Goal: Task Accomplishment & Management: Manage account settings

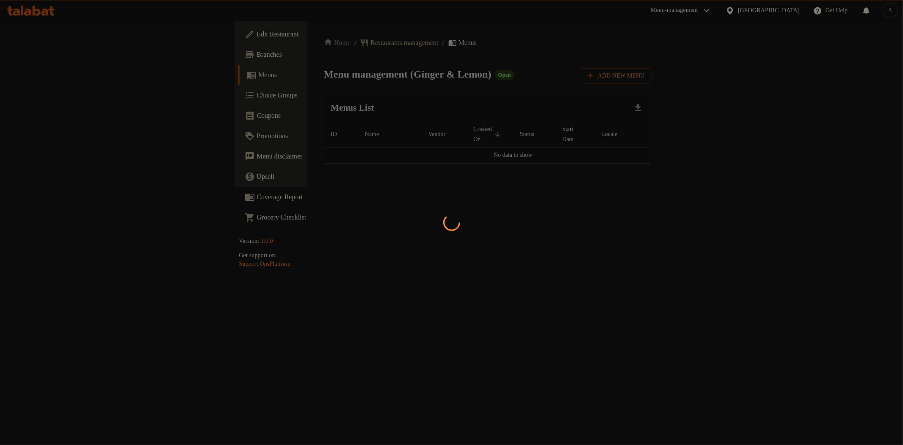
click at [438, 67] on div at bounding box center [451, 222] width 903 height 445
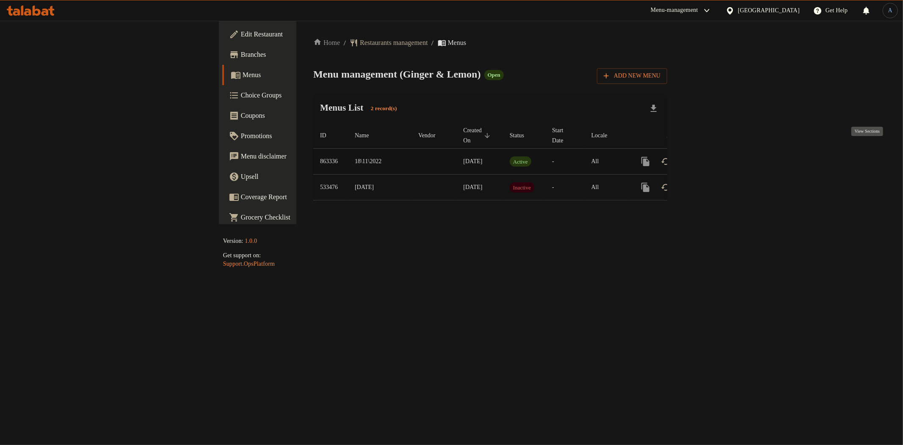
click at [712, 156] on icon "enhanced table" at bounding box center [707, 161] width 10 height 10
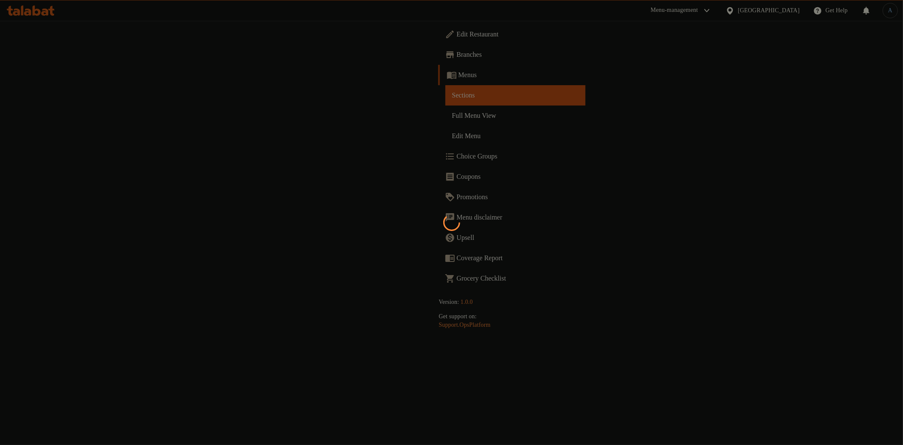
click at [478, 147] on div at bounding box center [451, 222] width 903 height 445
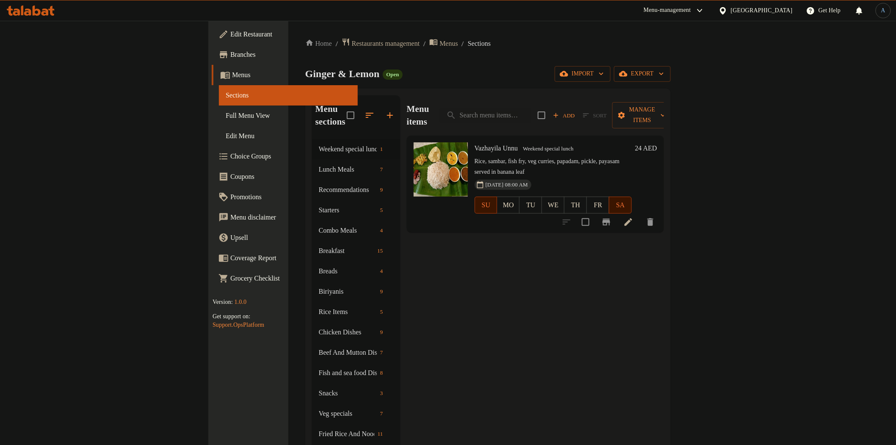
drag, startPoint x: 102, startPoint y: 125, endPoint x: 105, endPoint y: 129, distance: 5.3
click at [219, 125] on link "Full Menu View" at bounding box center [288, 115] width 139 height 20
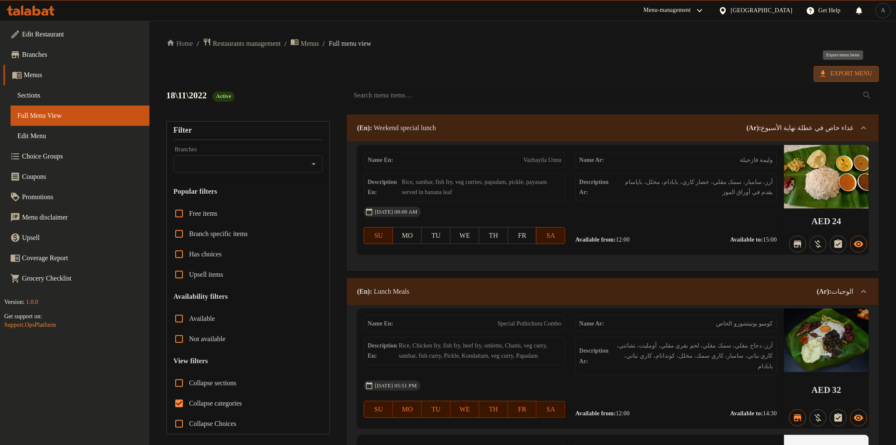
click at [858, 75] on span "Export Menu" at bounding box center [847, 74] width 52 height 11
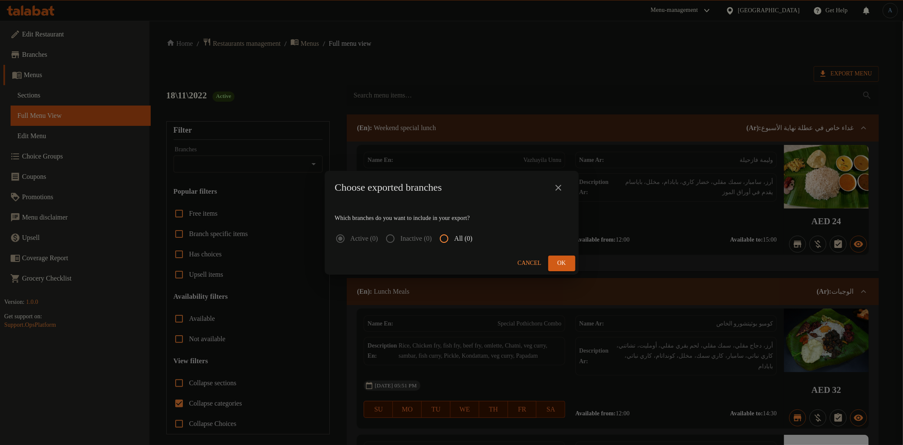
click at [473, 237] on span "All (0)" at bounding box center [463, 238] width 18 height 10
click at [454, 237] on input "All (0)" at bounding box center [444, 238] width 20 height 20
radio input "true"
click at [528, 261] on span "Cancel" at bounding box center [530, 263] width 24 height 11
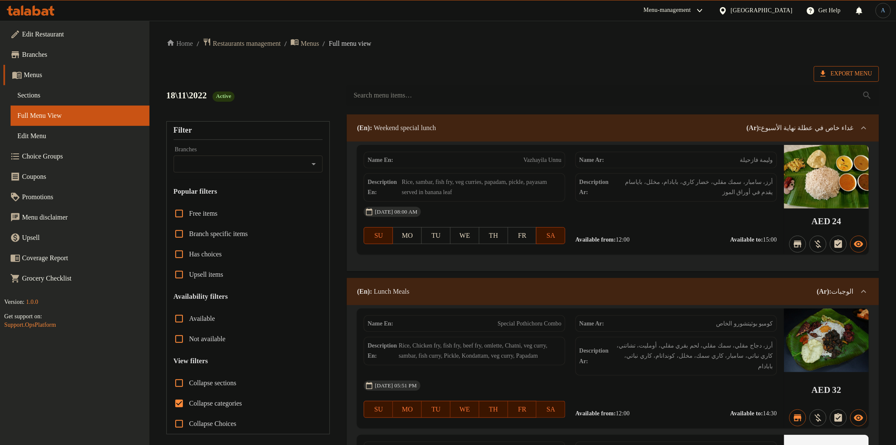
click at [861, 73] on span "Export Menu" at bounding box center [847, 74] width 52 height 11
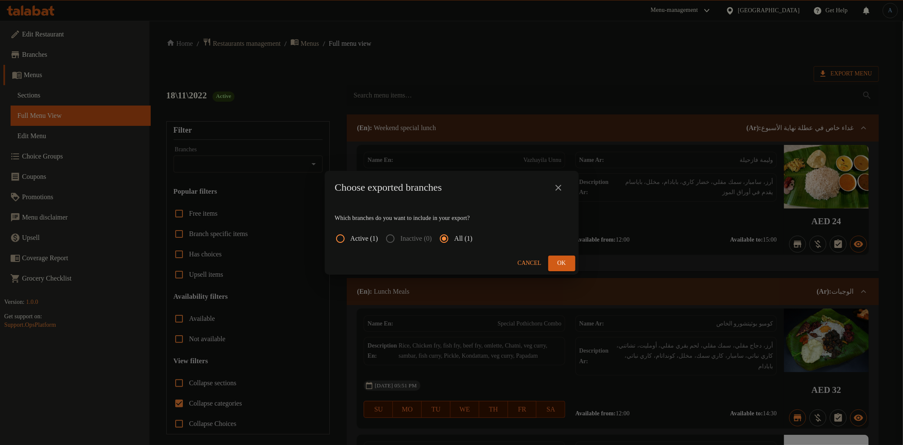
click at [572, 258] on button "Ok" at bounding box center [561, 263] width 27 height 16
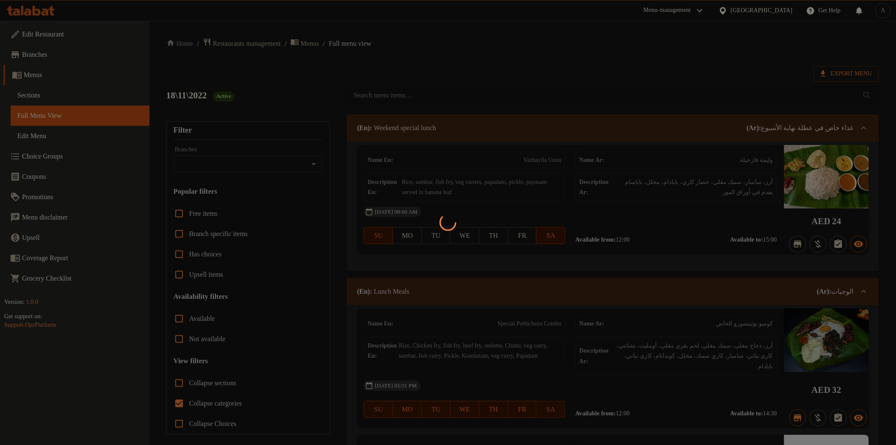
click at [44, 101] on div at bounding box center [448, 222] width 896 height 445
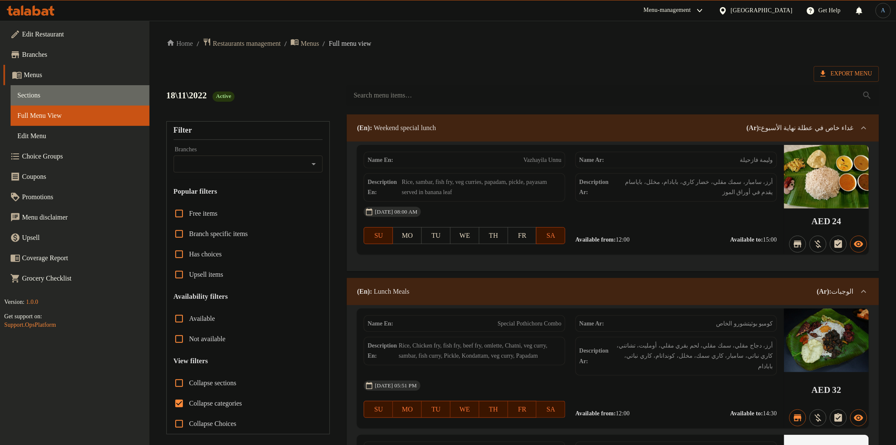
click at [82, 89] on link "Sections" at bounding box center [80, 95] width 139 height 20
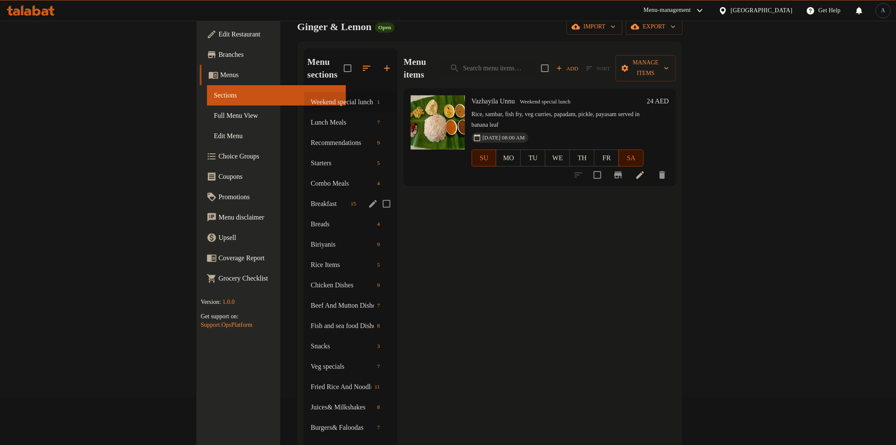
scroll to position [94, 0]
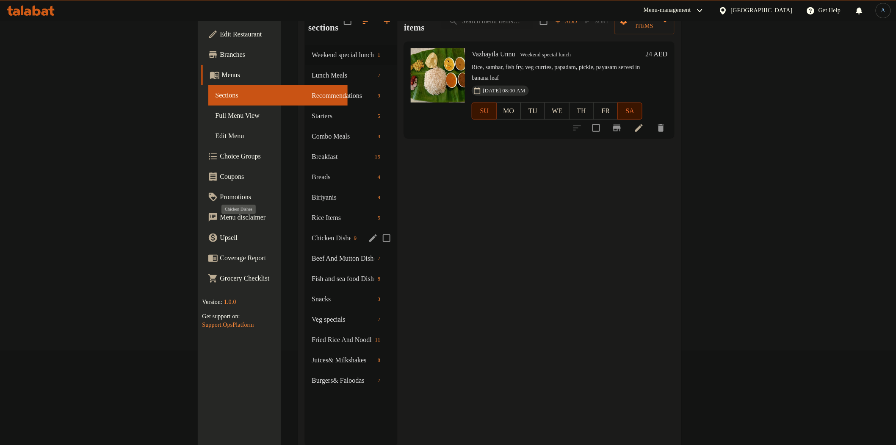
click at [312, 233] on span "Chicken Dishes" at bounding box center [331, 238] width 39 height 10
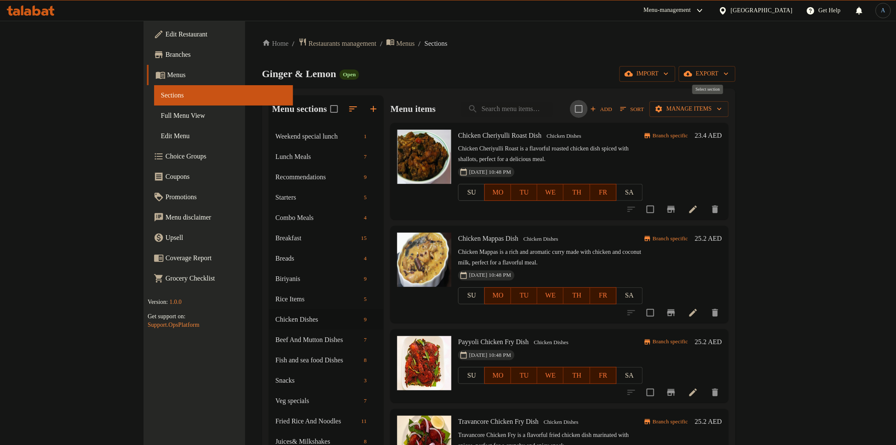
click at [588, 108] on input "checkbox" at bounding box center [579, 109] width 18 height 18
checkbox input "true"
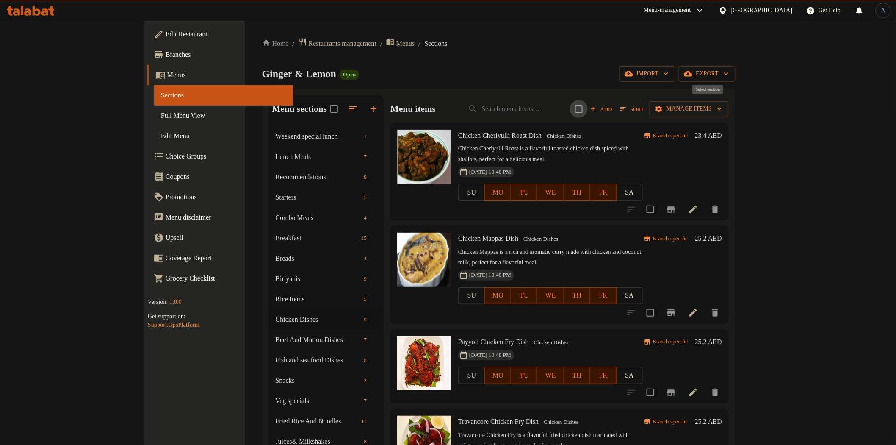
checkbox input "true"
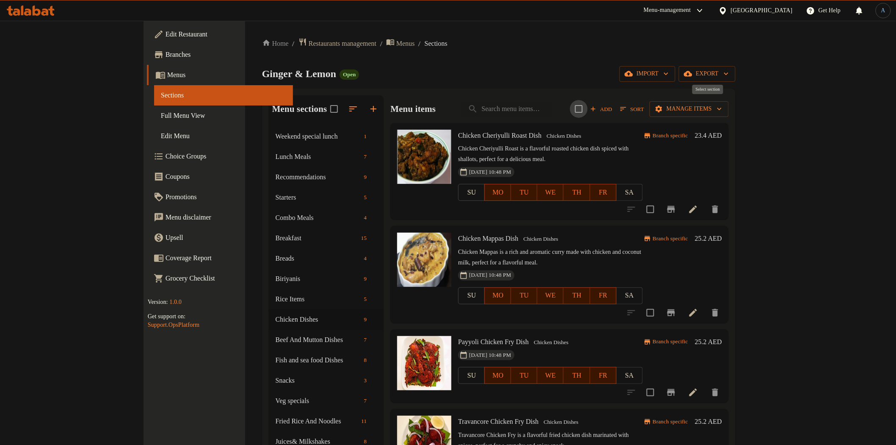
checkbox input "true"
click at [722, 107] on span "Manage items" at bounding box center [689, 109] width 66 height 11
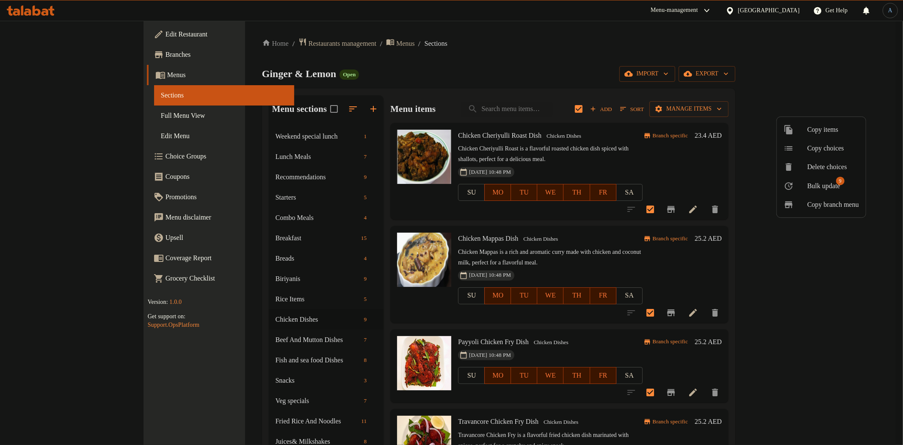
click at [826, 188] on span "Bulk update" at bounding box center [824, 186] width 33 height 10
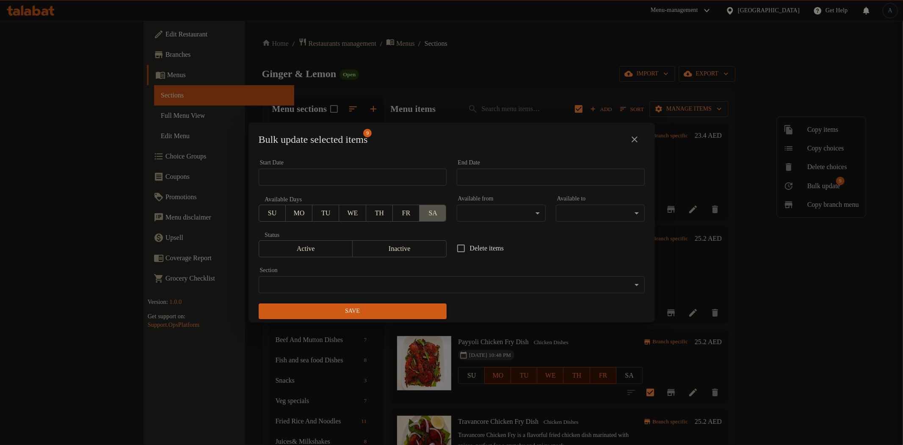
click at [433, 216] on span "SA" at bounding box center [433, 213] width 20 height 12
click at [263, 210] on span "SU" at bounding box center [273, 213] width 20 height 12
click at [298, 213] on span "MO" at bounding box center [299, 213] width 20 height 12
click at [327, 213] on span "TU" at bounding box center [326, 213] width 20 height 12
click at [346, 214] on span "WE" at bounding box center [353, 213] width 20 height 12
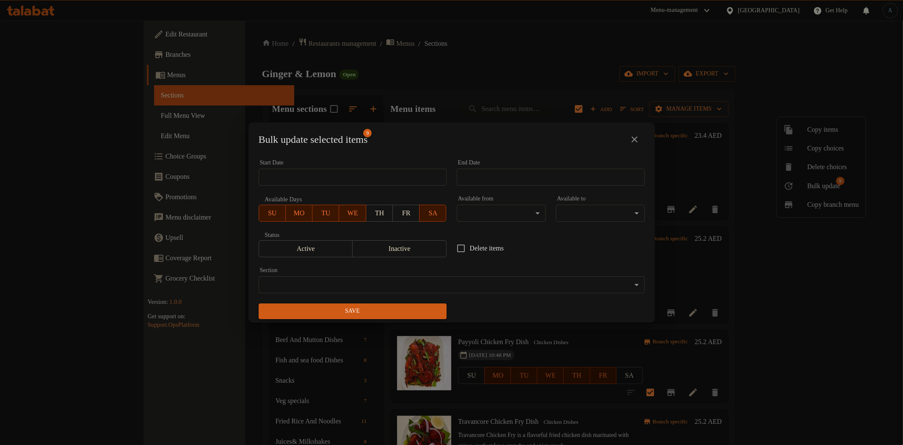
click at [376, 210] on span "TH" at bounding box center [380, 213] width 20 height 12
click at [407, 211] on span "FR" at bounding box center [406, 213] width 20 height 12
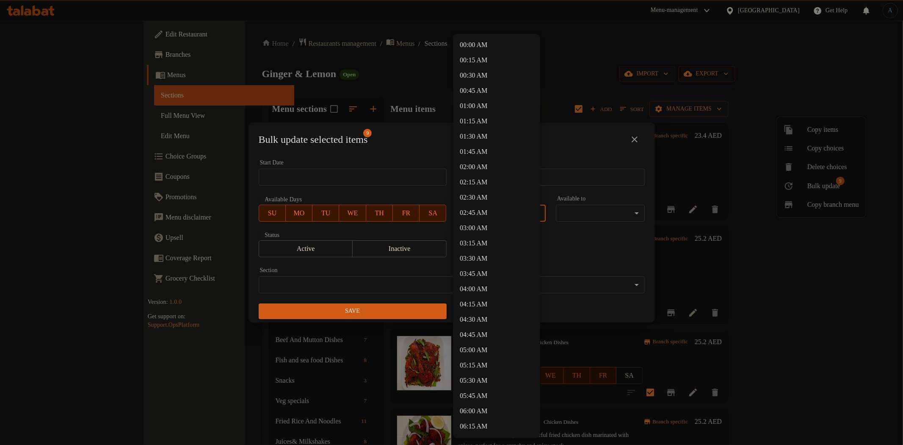
click at [527, 210] on body "​ Menu-management United Arab Emirates Get Help A Edit Restaurant Branches Menu…" at bounding box center [451, 233] width 903 height 424
click at [479, 214] on li "12:00 PM" at bounding box center [496, 212] width 87 height 15
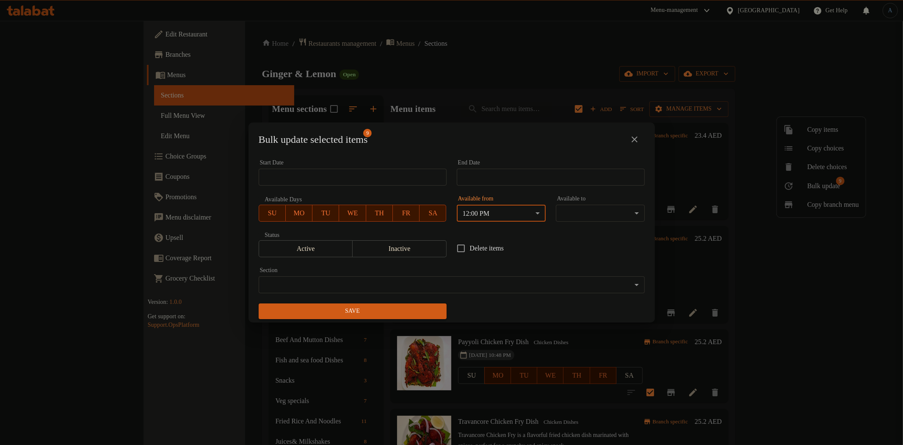
click at [587, 210] on body "​ Menu-management United Arab Emirates Get Help A Edit Restaurant Branches Menu…" at bounding box center [451, 233] width 903 height 424
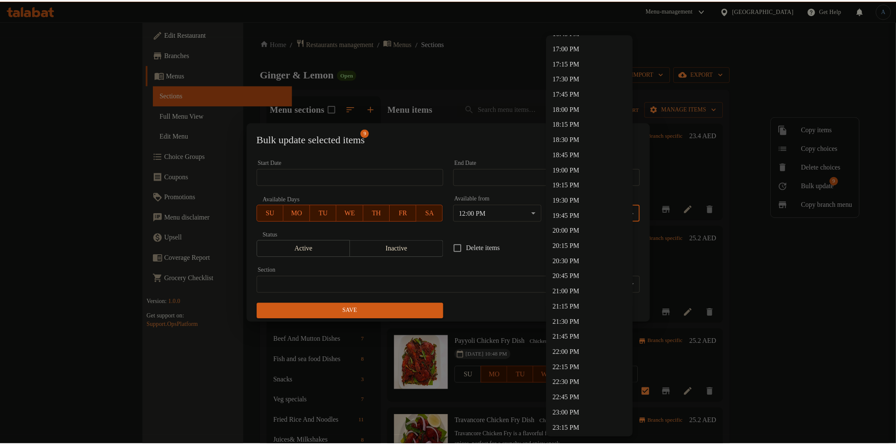
scroll to position [1081, 0]
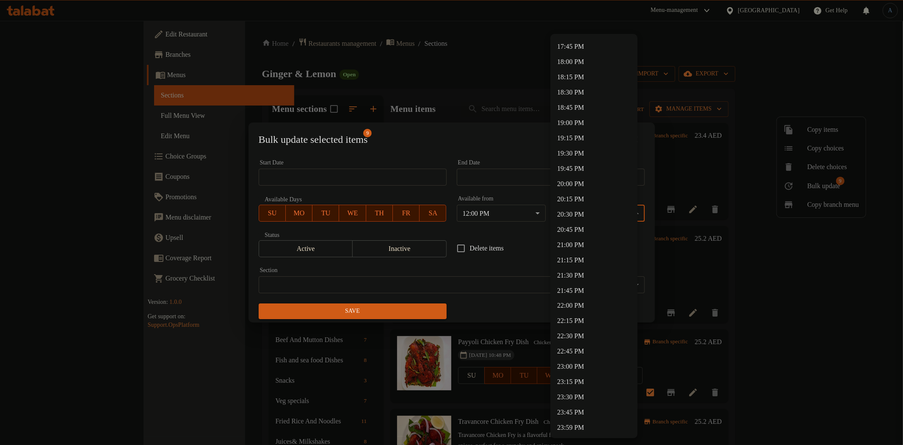
click at [569, 366] on li "23:00 PM" at bounding box center [594, 366] width 87 height 15
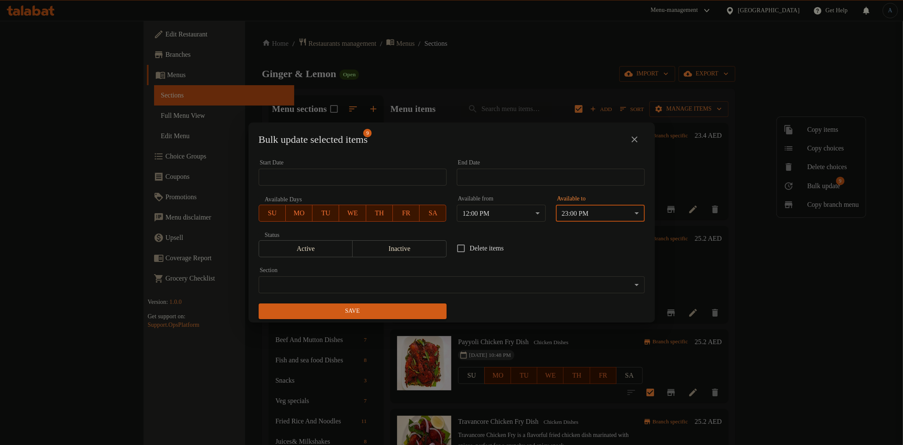
click at [361, 313] on span "Save" at bounding box center [353, 311] width 174 height 11
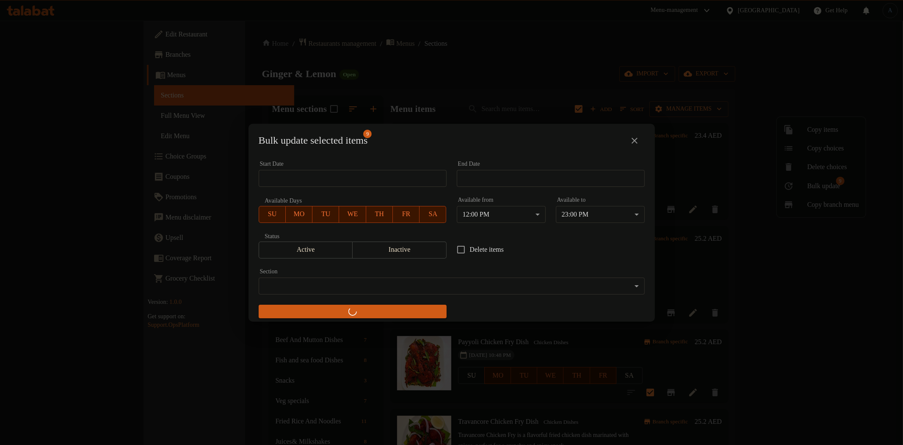
checkbox input "false"
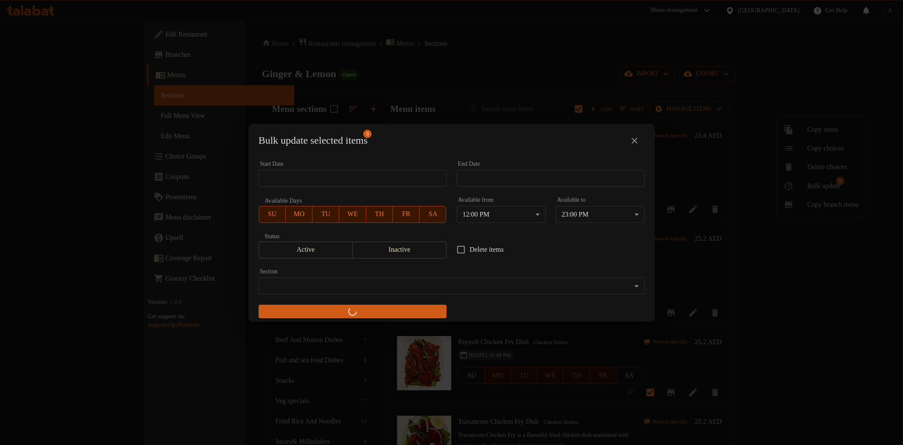
checkbox input "false"
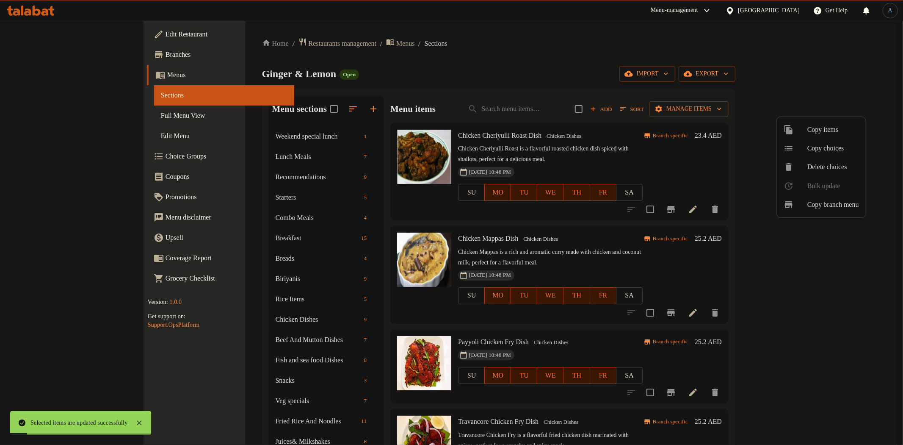
click at [551, 75] on div at bounding box center [451, 222] width 903 height 445
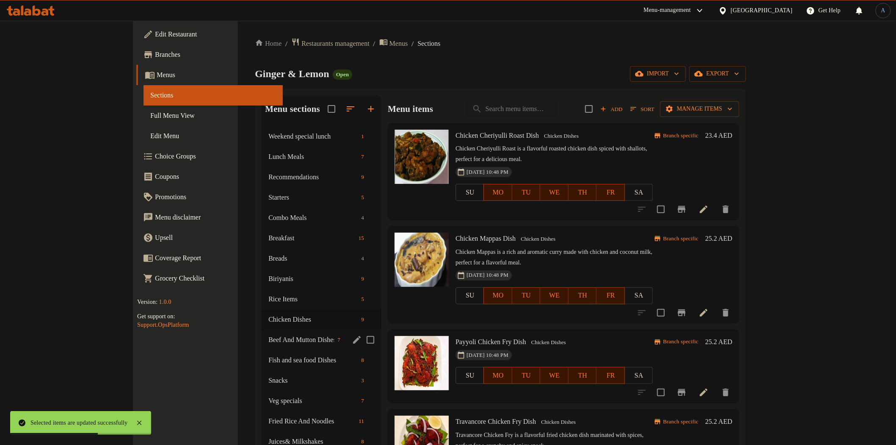
click at [262, 346] on div "Beef And Mutton Dishes 7" at bounding box center [321, 339] width 119 height 20
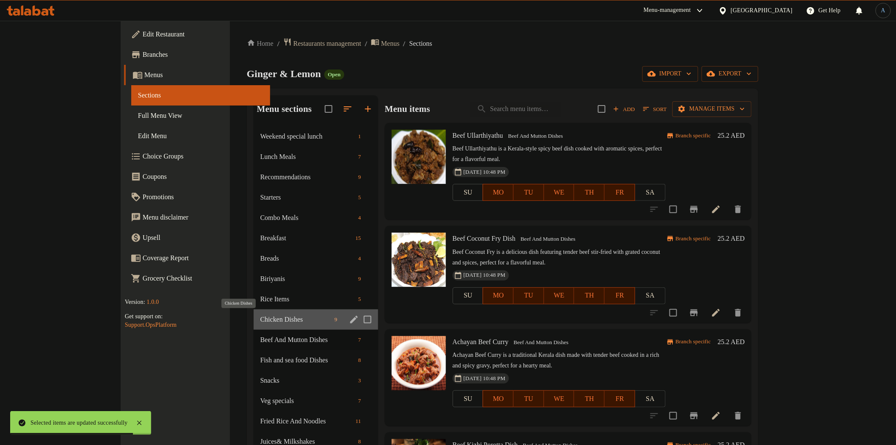
click at [260, 322] on span "Chicken Dishes" at bounding box center [295, 319] width 71 height 10
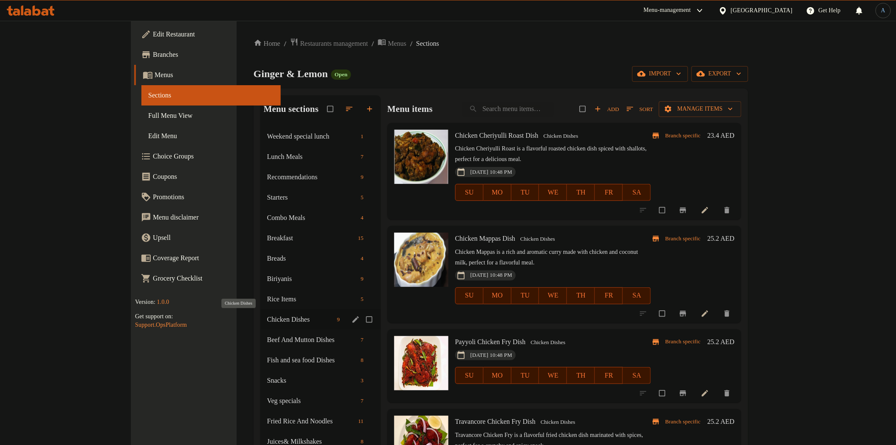
click at [267, 320] on span "Chicken Dishes" at bounding box center [300, 319] width 66 height 10
click at [267, 335] on span "Beef And Mutton Dishes" at bounding box center [300, 340] width 66 height 10
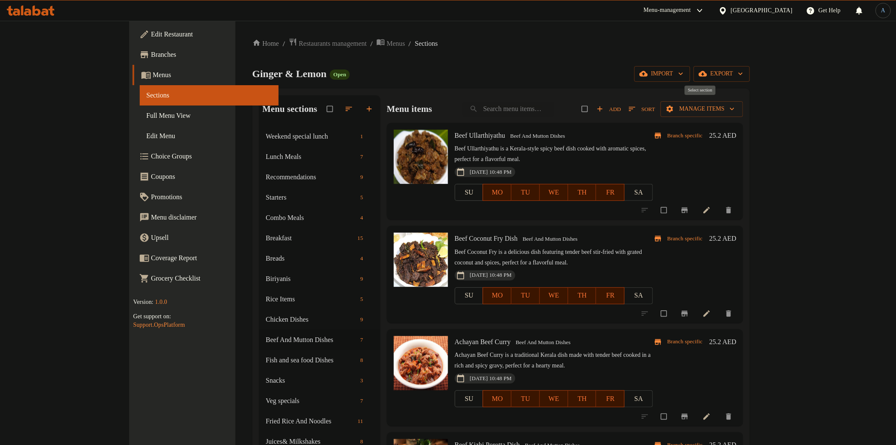
click at [595, 111] on input "checkbox" at bounding box center [586, 109] width 18 height 16
checkbox input "true"
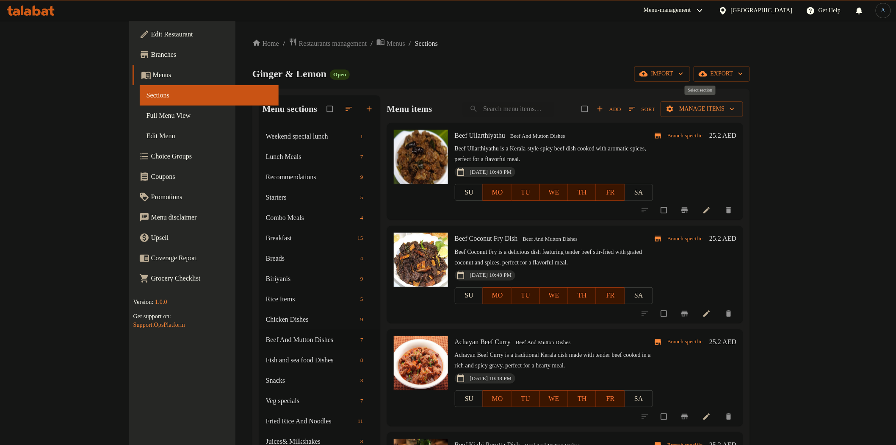
checkbox input "true"
click at [736, 107] on span "Manage items" at bounding box center [701, 109] width 69 height 11
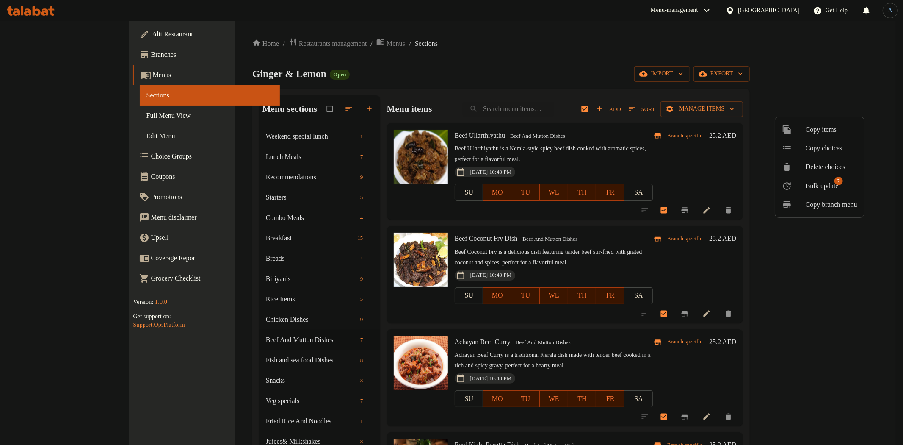
click at [810, 187] on span "Bulk update" at bounding box center [822, 186] width 33 height 10
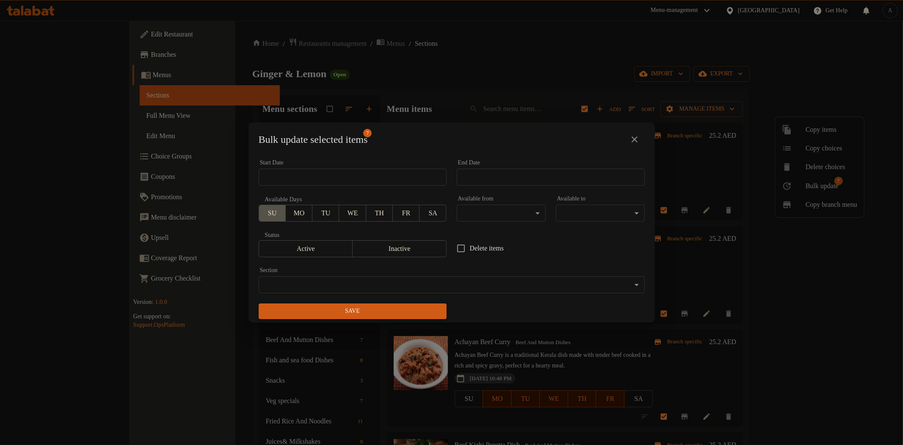
click at [267, 210] on span "SU" at bounding box center [273, 213] width 20 height 12
click at [297, 214] on span "MO" at bounding box center [299, 213] width 20 height 12
click at [329, 213] on span "TU" at bounding box center [326, 213] width 20 height 12
click at [343, 213] on span "WE" at bounding box center [353, 213] width 20 height 12
click at [372, 212] on span "TH" at bounding box center [380, 213] width 20 height 12
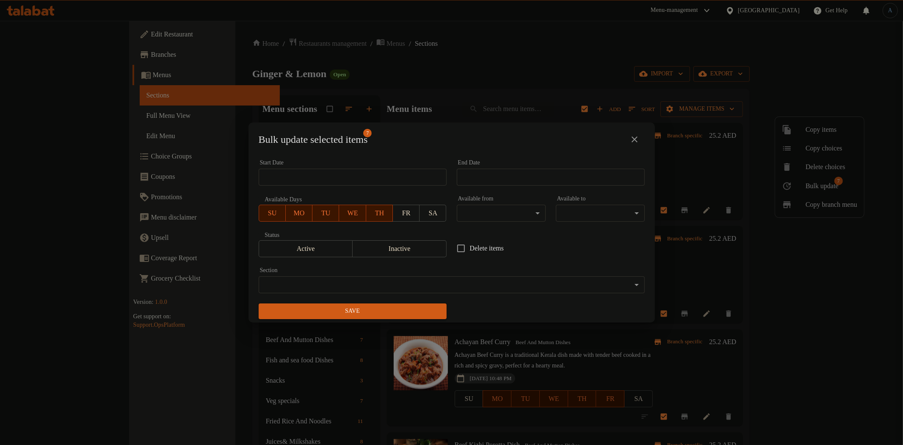
click at [396, 214] on span "FR" at bounding box center [406, 213] width 20 height 12
click at [431, 212] on span "SA" at bounding box center [433, 213] width 20 height 12
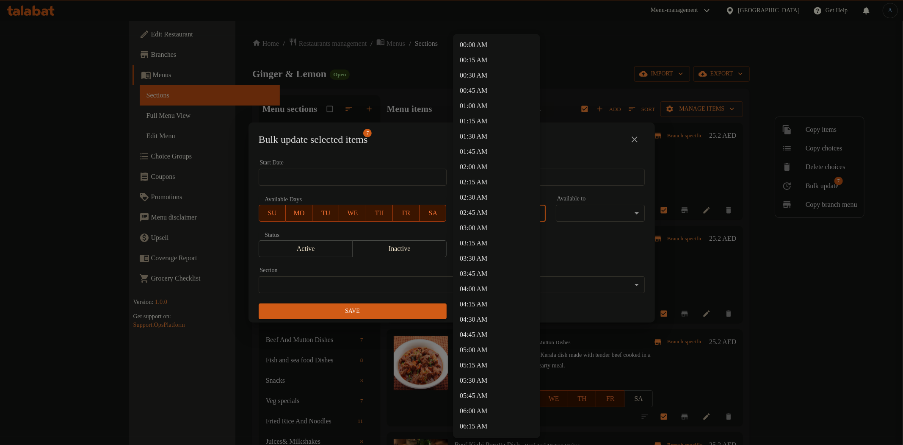
click at [499, 215] on body "​ Menu-management [GEOGRAPHIC_DATA] Get Help A Edit Restaurant Branches Menus S…" at bounding box center [451, 233] width 903 height 424
click at [472, 397] on li "12:00 PM" at bounding box center [496, 400] width 87 height 15
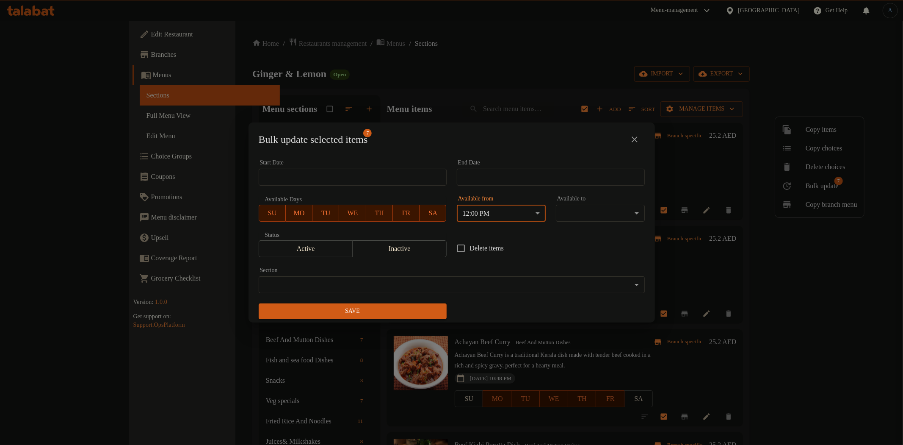
click at [619, 206] on body "​ Menu-management [GEOGRAPHIC_DATA] Get Help A Edit Restaurant Branches Menus S…" at bounding box center [451, 233] width 903 height 424
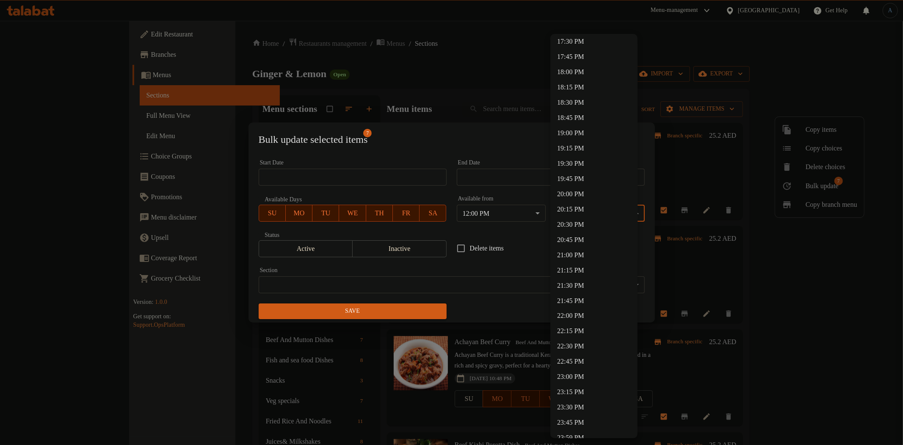
scroll to position [1081, 0]
click at [579, 365] on li "23:00 PM" at bounding box center [594, 366] width 87 height 15
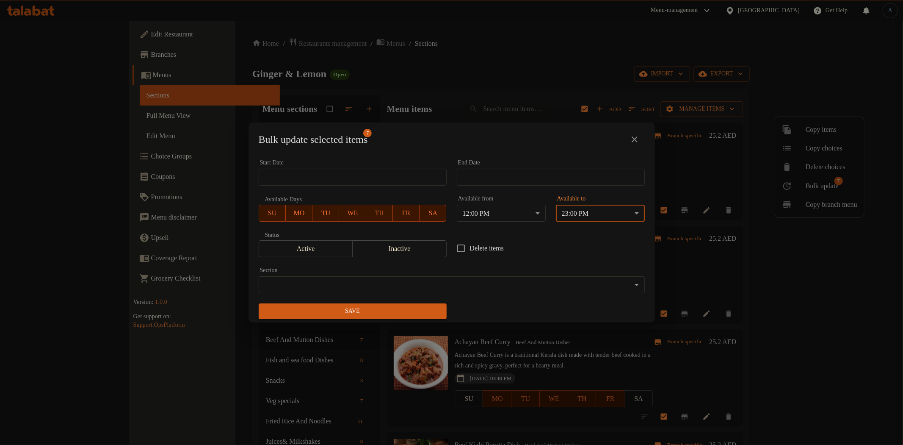
click at [415, 314] on span "Save" at bounding box center [353, 311] width 174 height 11
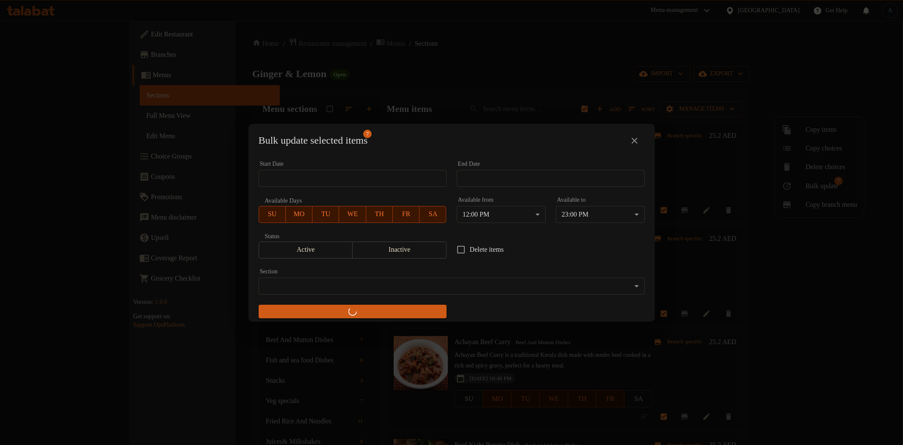
checkbox input "false"
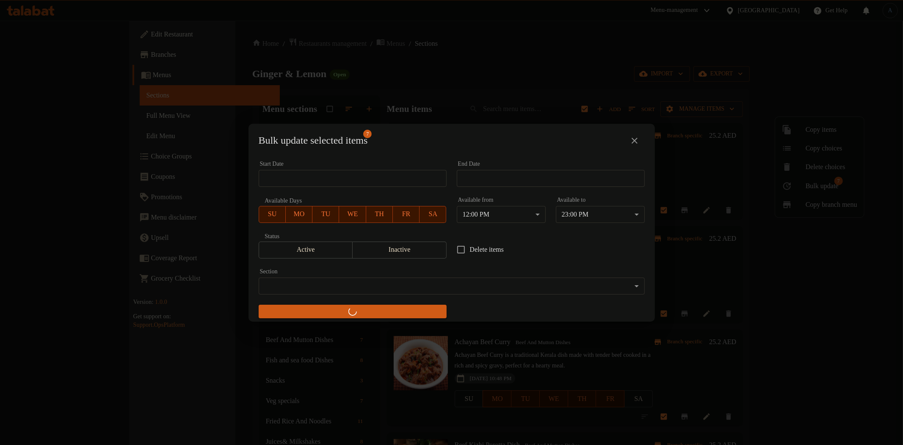
checkbox input "false"
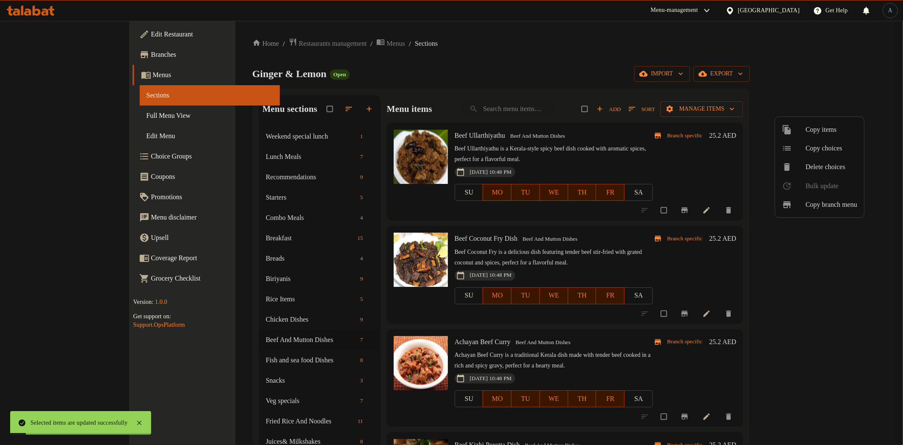
click at [213, 356] on div at bounding box center [451, 222] width 903 height 445
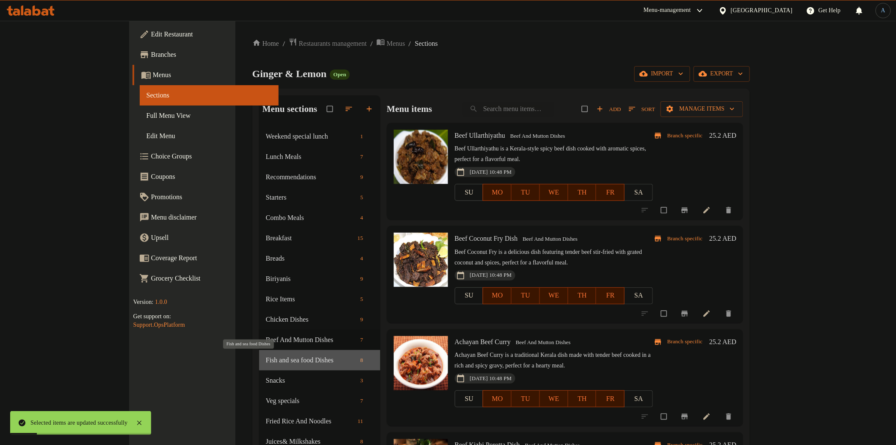
click at [266, 358] on span "Fish and sea food Dishes" at bounding box center [311, 360] width 91 height 10
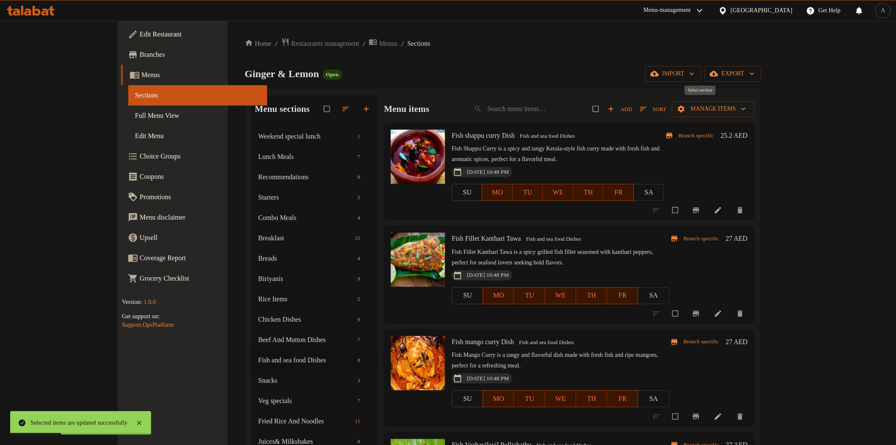
click at [606, 111] on input "checkbox" at bounding box center [597, 109] width 18 height 16
checkbox input "true"
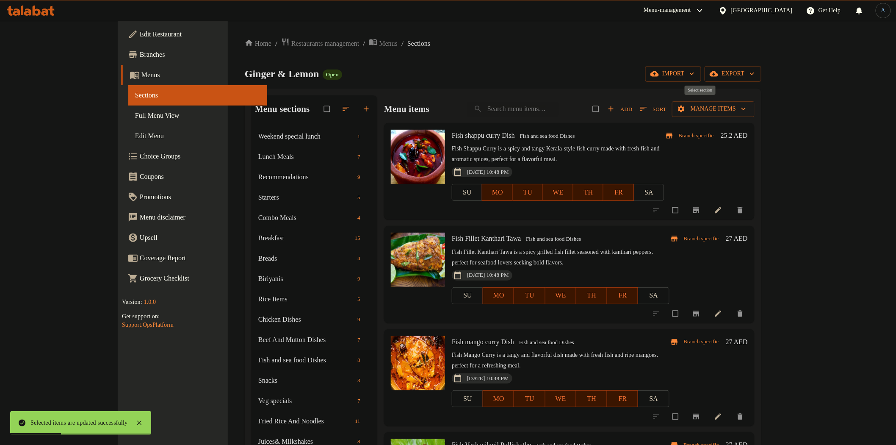
checkbox input "true"
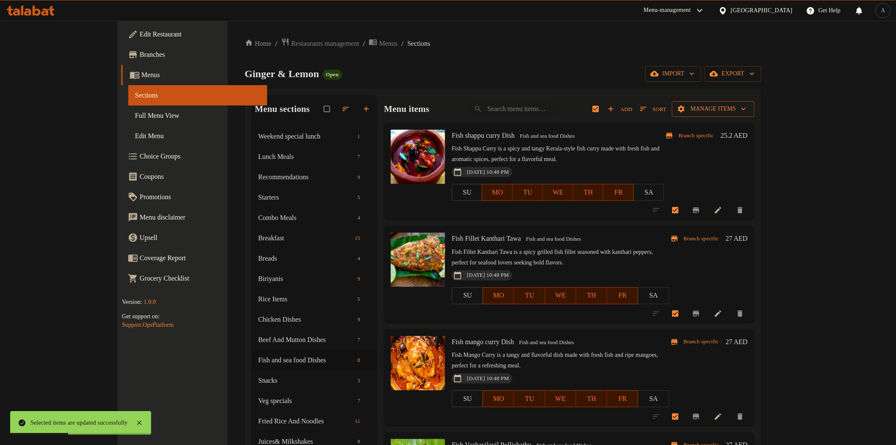
click at [748, 111] on span "Manage items" at bounding box center [713, 109] width 69 height 11
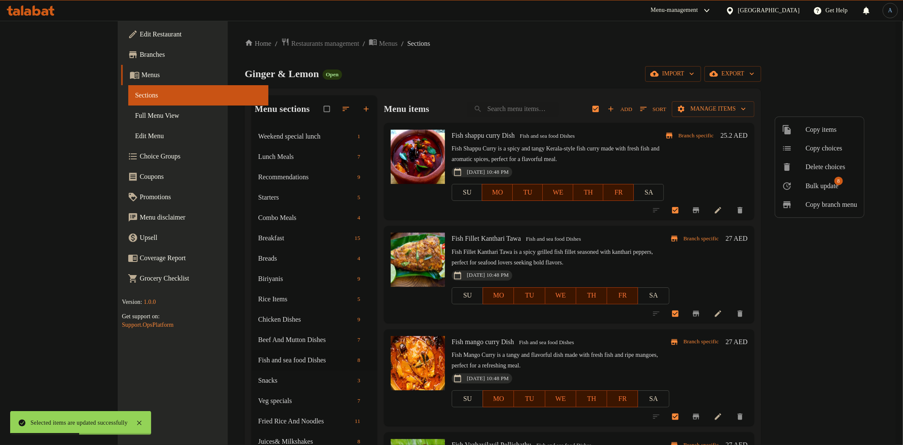
click at [802, 187] on div at bounding box center [794, 186] width 24 height 10
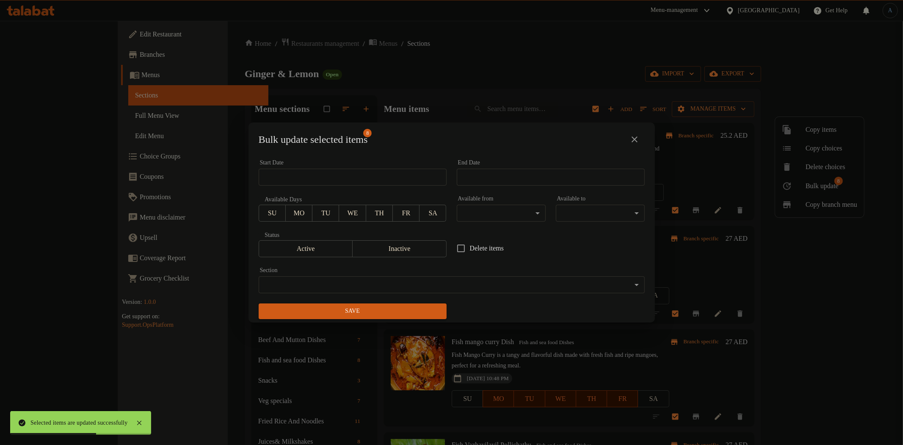
click at [426, 214] on span "SA" at bounding box center [433, 213] width 20 height 12
click at [407, 215] on span "FR" at bounding box center [406, 213] width 20 height 12
click at [383, 220] on button "TH" at bounding box center [379, 213] width 27 height 17
click at [349, 215] on span "WE" at bounding box center [353, 213] width 20 height 12
click at [325, 215] on span "TU" at bounding box center [326, 213] width 20 height 12
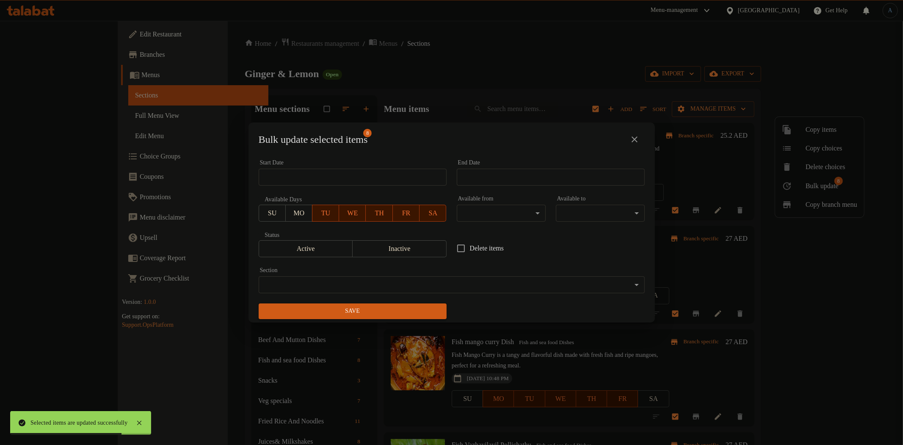
drag, startPoint x: 295, startPoint y: 216, endPoint x: 282, endPoint y: 216, distance: 12.3
click at [294, 216] on span "MO" at bounding box center [299, 213] width 20 height 12
click at [282, 216] on button "SU" at bounding box center [272, 213] width 27 height 17
click at [469, 210] on body "Selected items are updated successfully ​ Menu-management [GEOGRAPHIC_DATA] Get…" at bounding box center [451, 233] width 903 height 424
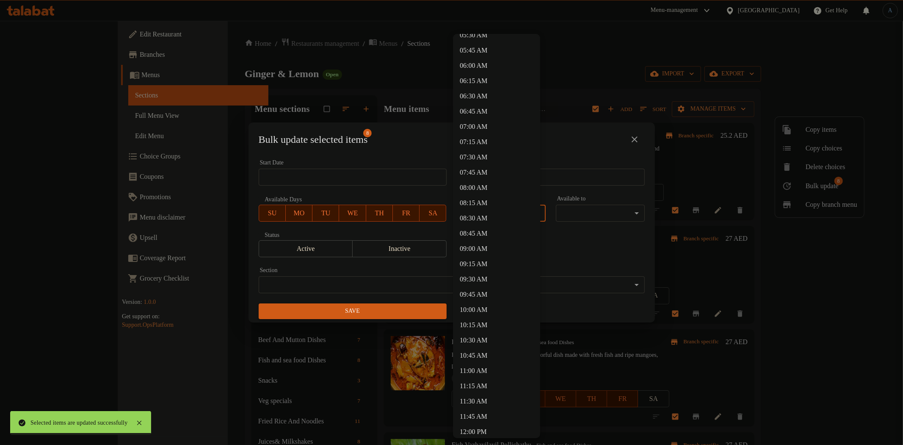
scroll to position [470, 0]
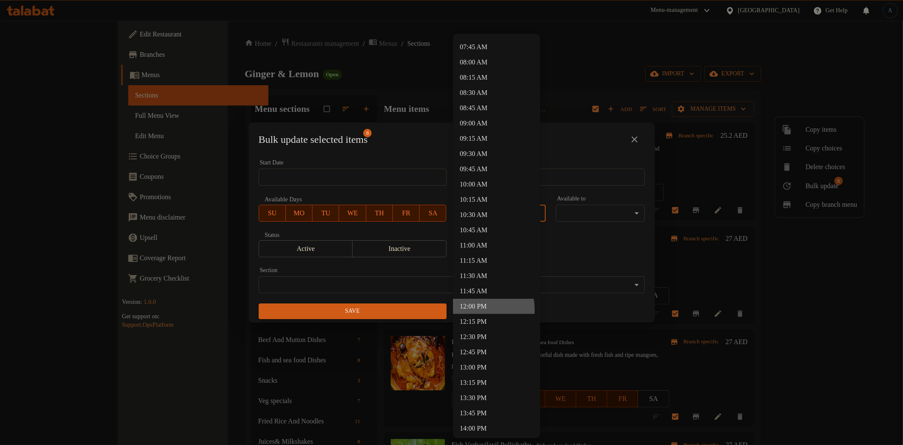
click at [477, 308] on li "12:00 PM" at bounding box center [496, 306] width 87 height 15
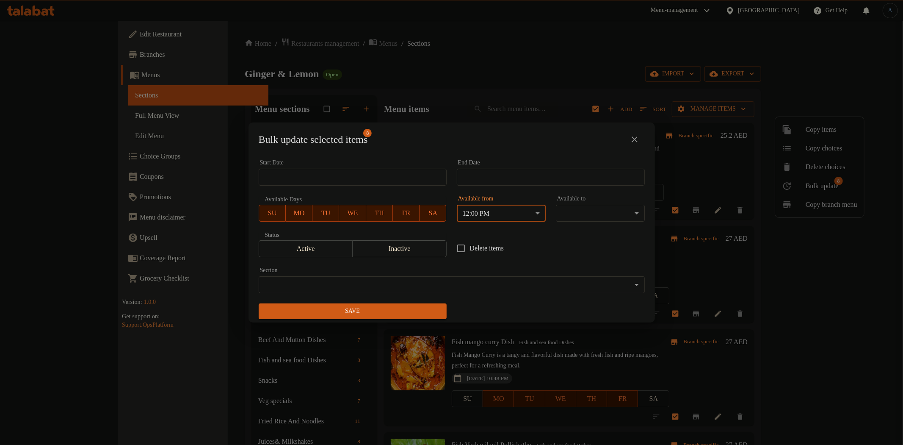
click at [591, 209] on body "​ Menu-management [GEOGRAPHIC_DATA] Get Help A Edit Restaurant Branches Menus S…" at bounding box center [451, 233] width 903 height 424
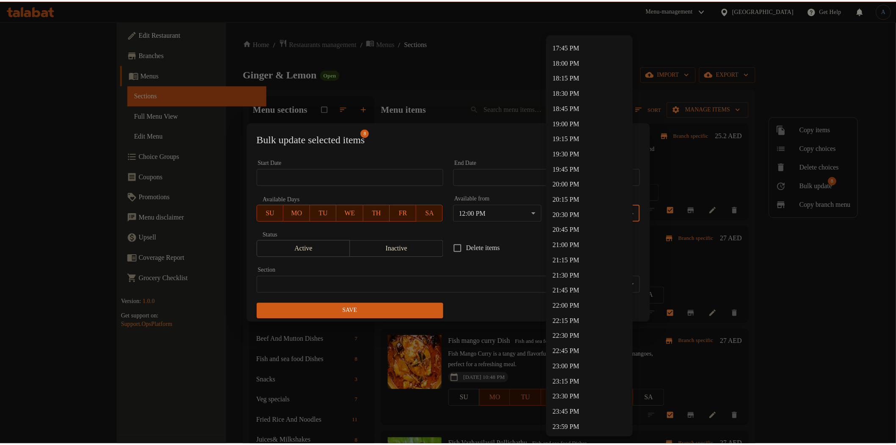
scroll to position [1081, 0]
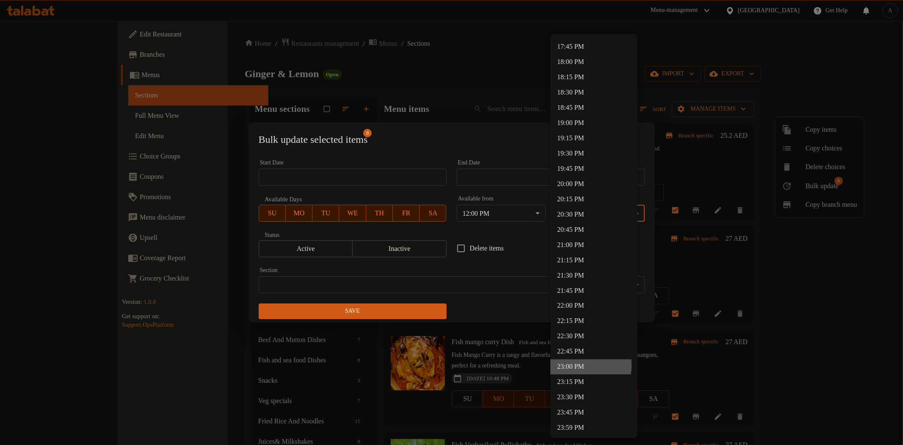
click at [576, 365] on li "23:00 PM" at bounding box center [594, 366] width 87 height 15
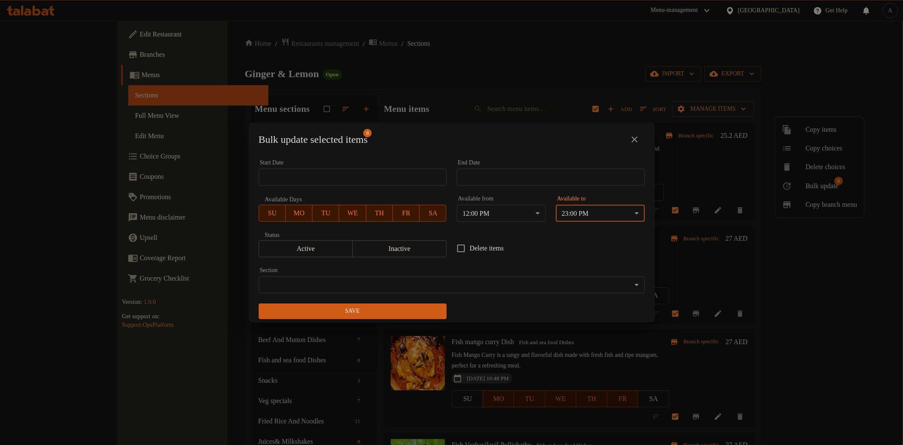
click at [374, 307] on span "Save" at bounding box center [353, 311] width 174 height 11
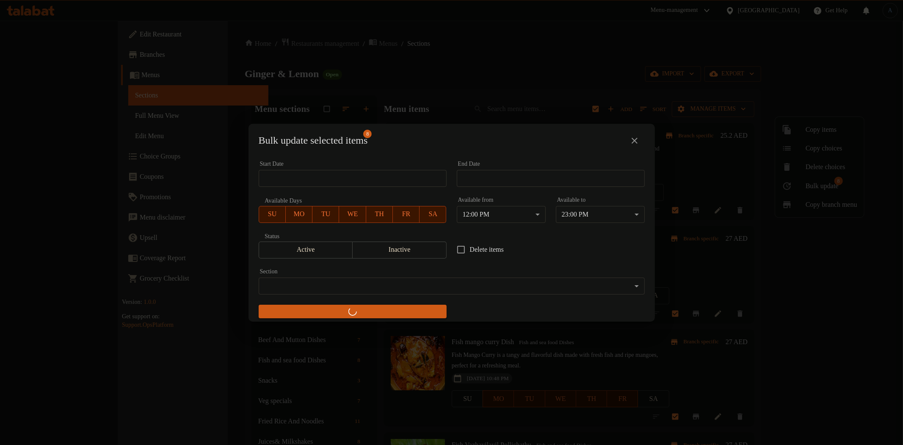
checkbox input "false"
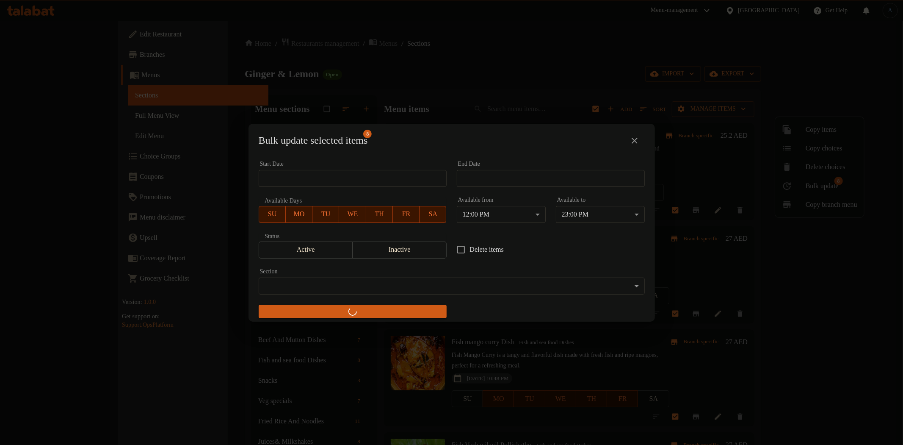
checkbox input "false"
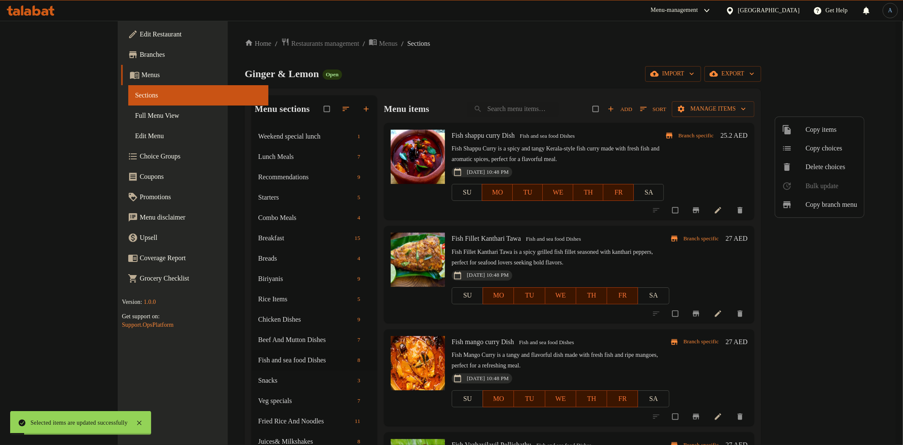
click at [195, 258] on div at bounding box center [451, 222] width 903 height 445
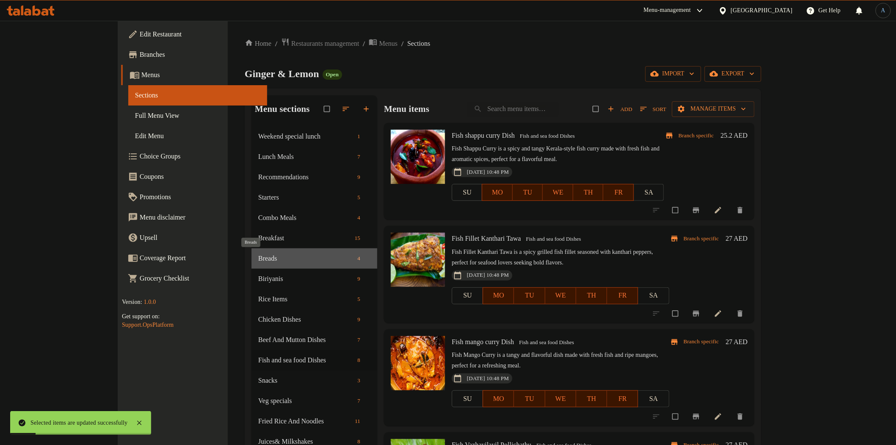
click at [258, 258] on span "Breads" at bounding box center [306, 258] width 96 height 10
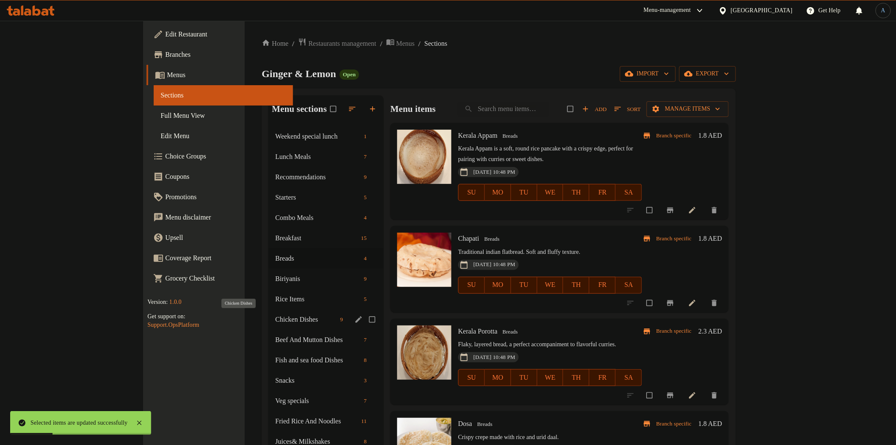
click at [275, 317] on span "Chicken Dishes" at bounding box center [305, 319] width 61 height 10
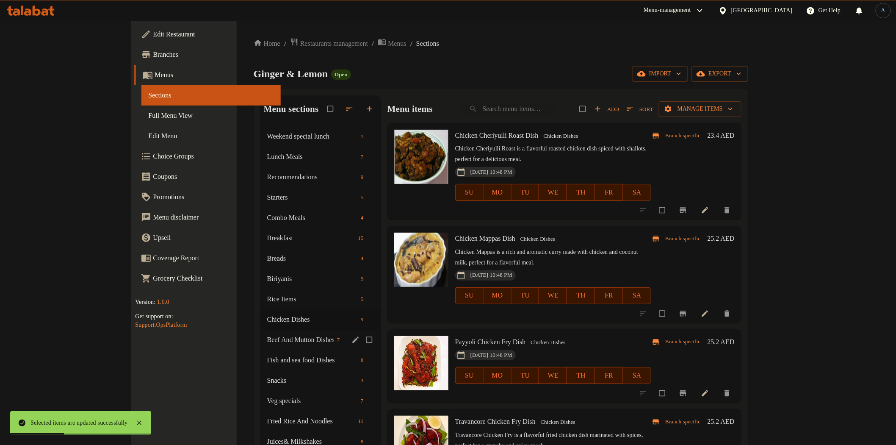
click at [260, 332] on div "Beef And Mutton Dishes 7" at bounding box center [320, 339] width 120 height 20
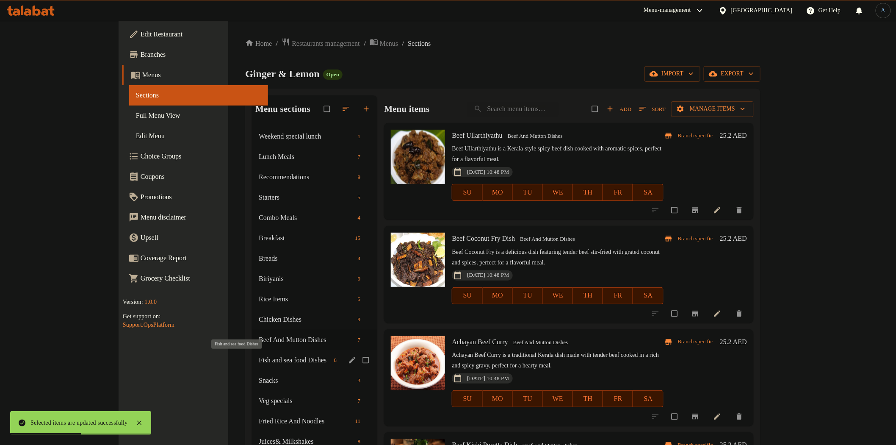
click at [259, 362] on span "Fish and sea food Dishes" at bounding box center [295, 360] width 72 height 10
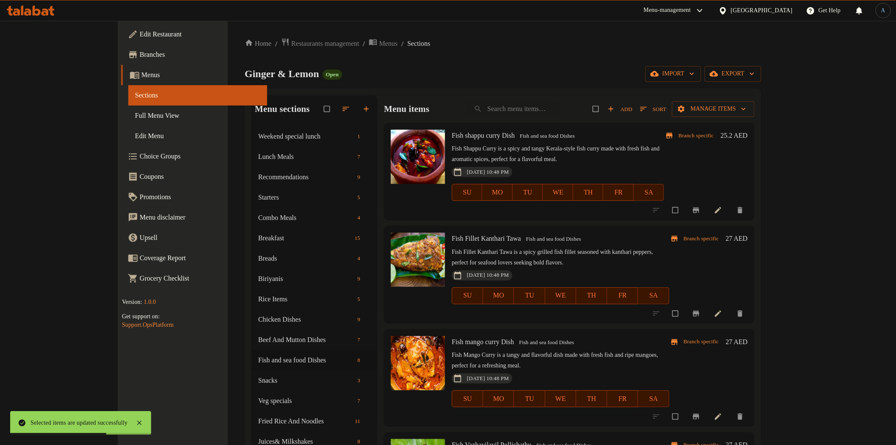
click at [135, 116] on span "Full Menu View" at bounding box center [197, 116] width 125 height 10
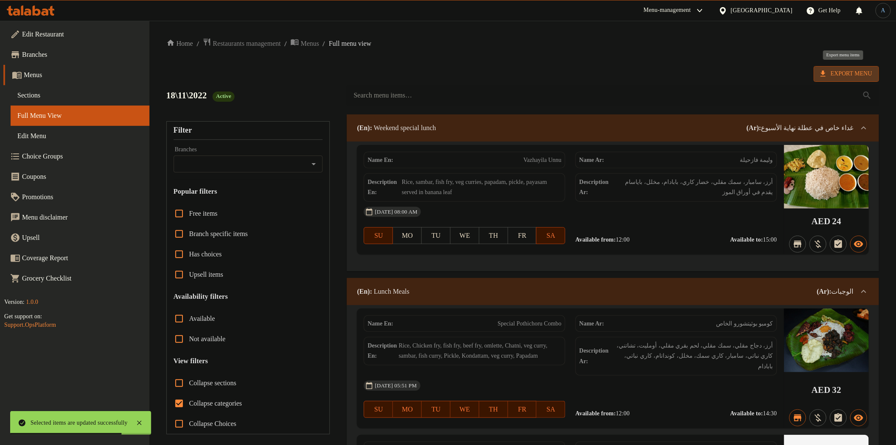
click at [836, 73] on span "Export Menu" at bounding box center [847, 74] width 52 height 11
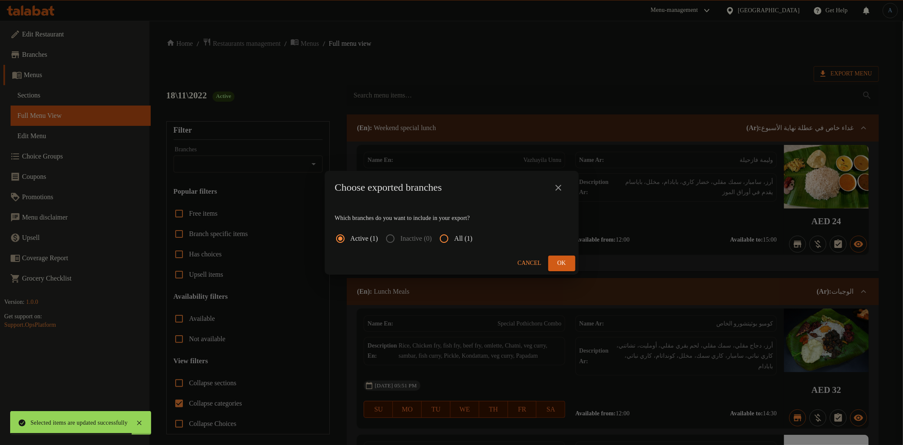
click at [468, 236] on span "All (1)" at bounding box center [463, 238] width 18 height 10
click at [454, 236] on input "All (1)" at bounding box center [444, 238] width 20 height 20
radio input "true"
click at [558, 262] on span "Ok" at bounding box center [562, 263] width 14 height 11
